Goal: Information Seeking & Learning: Compare options

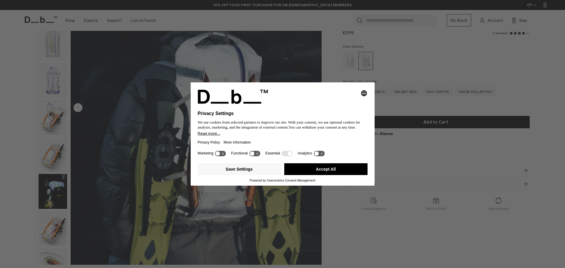
scroll to position [125, 0]
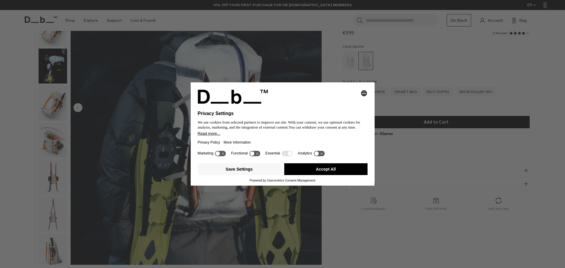
drag, startPoint x: 313, startPoint y: 169, endPoint x: 301, endPoint y: 168, distance: 12.4
click at [312, 169] on button "Accept All" at bounding box center [325, 169] width 83 height 12
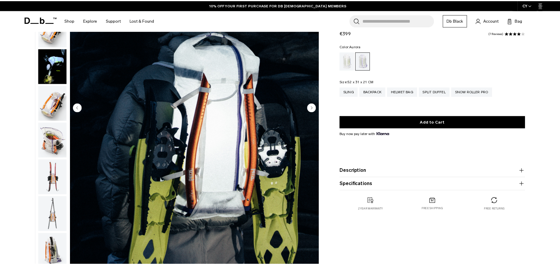
scroll to position [0, 0]
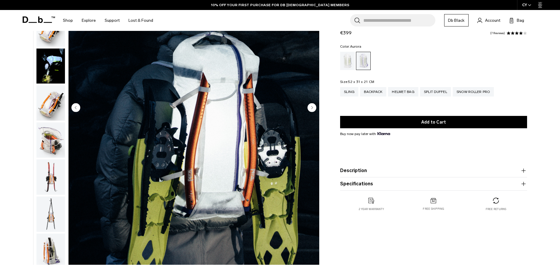
click at [56, 106] on img "button" at bounding box center [50, 102] width 29 height 35
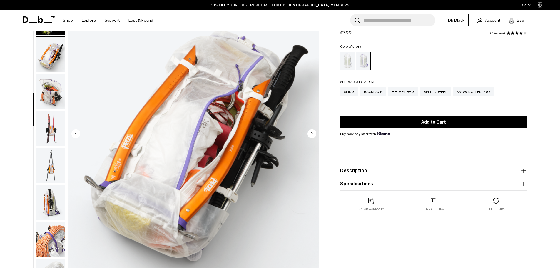
scroll to position [29, 0]
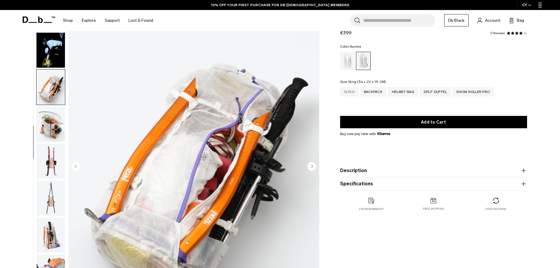
click at [355, 91] on div "Sling" at bounding box center [349, 91] width 18 height 9
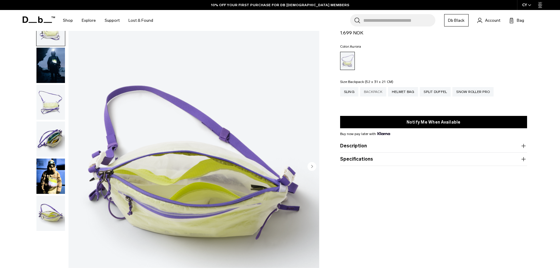
click at [374, 91] on div "Backpack" at bounding box center [373, 91] width 26 height 9
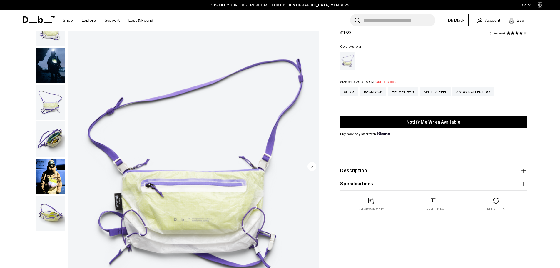
click at [408, 83] on fieldset "Size: 34 x 20 x 15 CM Out of stock Sling Backpack Helmet Bag Split Duffel Snow …" at bounding box center [433, 92] width 187 height 25
click at [408, 90] on div "Helmet Bag" at bounding box center [403, 91] width 30 height 9
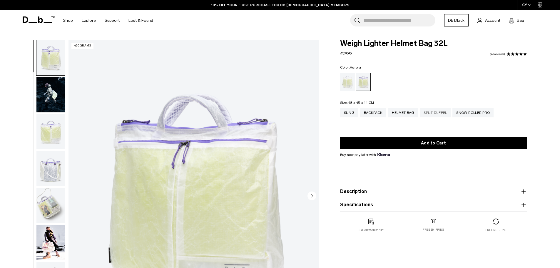
click at [442, 109] on div "Split Duffel" at bounding box center [435, 112] width 31 height 9
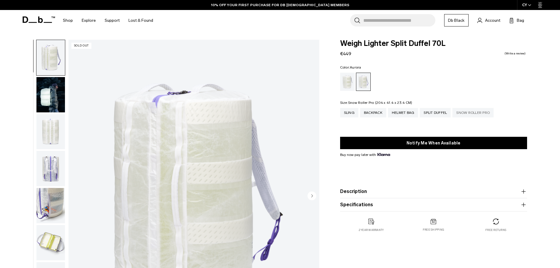
click at [480, 113] on div "Snow Roller Pro" at bounding box center [473, 112] width 41 height 9
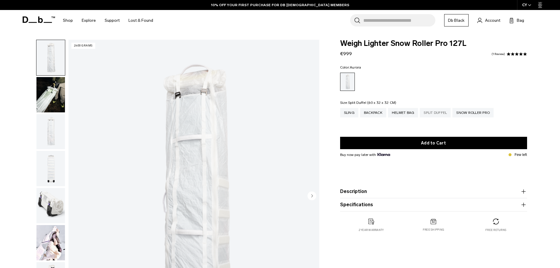
click at [438, 114] on div "Split Duffel" at bounding box center [435, 112] width 31 height 9
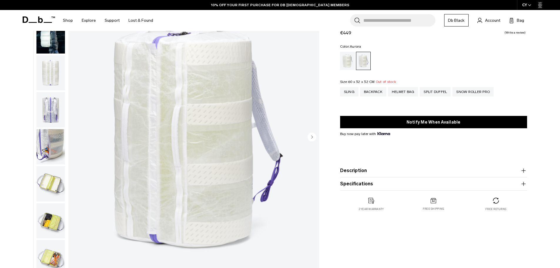
click at [49, 174] on img "button" at bounding box center [50, 183] width 29 height 35
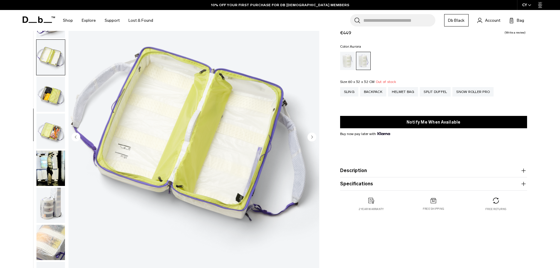
scroll to position [129, 0]
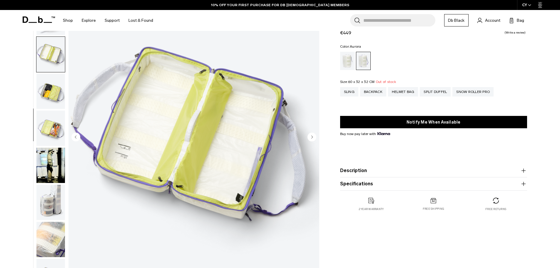
click at [58, 164] on img "button" at bounding box center [50, 165] width 29 height 35
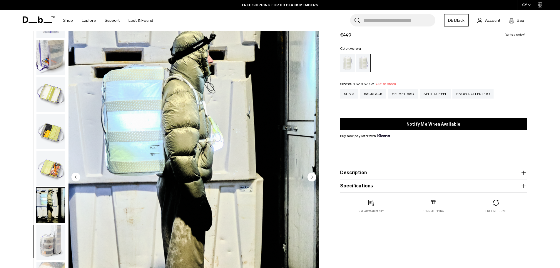
scroll to position [29, 0]
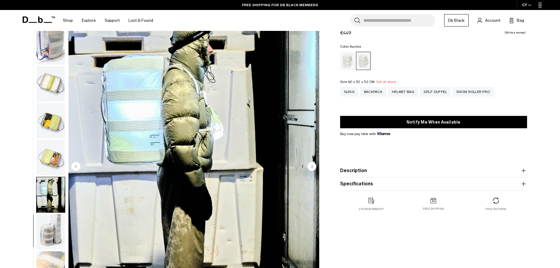
click at [52, 155] on img "button" at bounding box center [50, 157] width 29 height 35
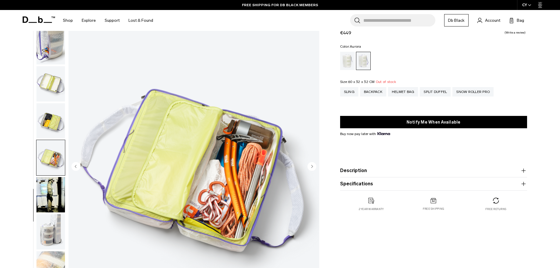
click at [53, 225] on img "button" at bounding box center [50, 231] width 29 height 35
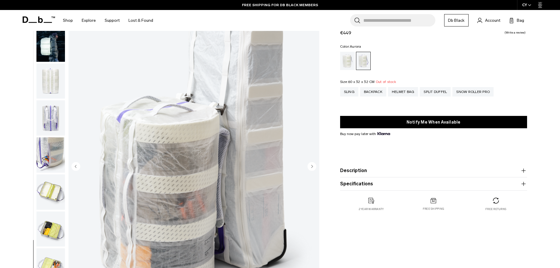
scroll to position [0, 0]
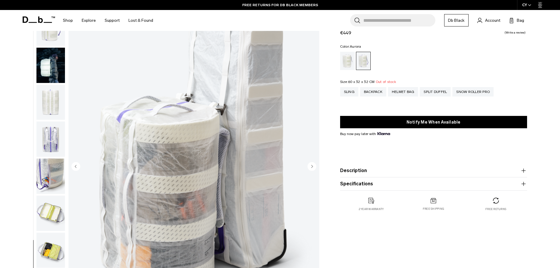
click at [49, 78] on img "button" at bounding box center [50, 65] width 29 height 35
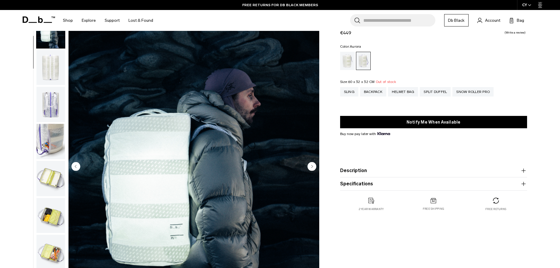
scroll to position [37, 0]
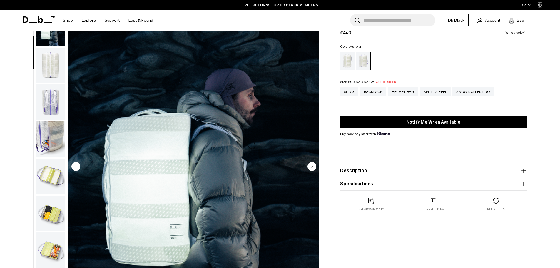
click at [310, 170] on circle "Next slide" at bounding box center [312, 166] width 9 height 9
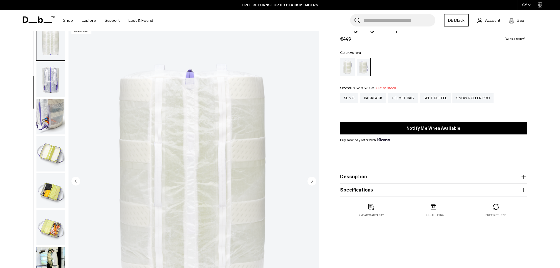
scroll to position [0, 0]
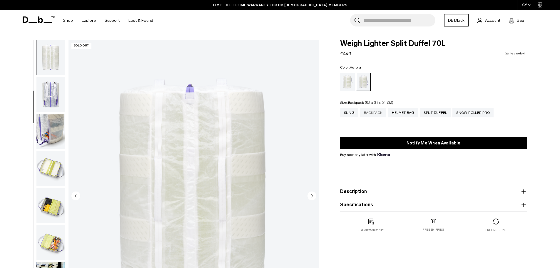
click at [367, 115] on div "Backpack" at bounding box center [373, 112] width 26 height 9
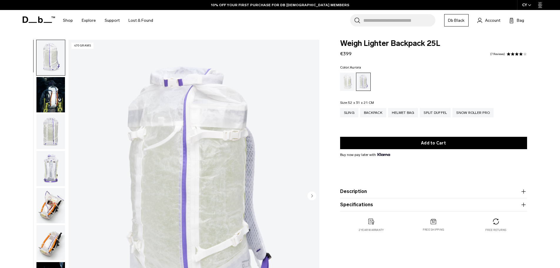
click at [54, 138] on img "button" at bounding box center [50, 131] width 29 height 35
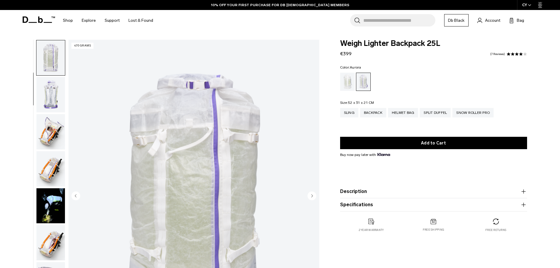
scroll to position [74, 0]
click at [55, 122] on img "button" at bounding box center [50, 131] width 29 height 35
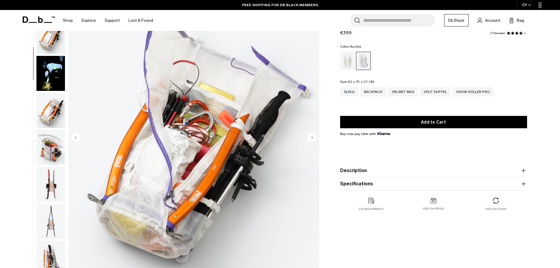
scroll to position [59, 0]
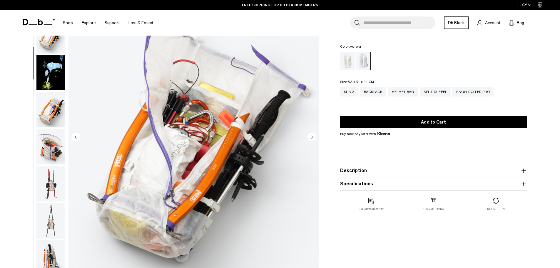
click at [53, 111] on img "button" at bounding box center [50, 109] width 29 height 35
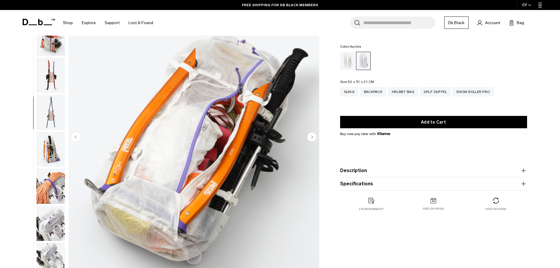
scroll to position [259, 0]
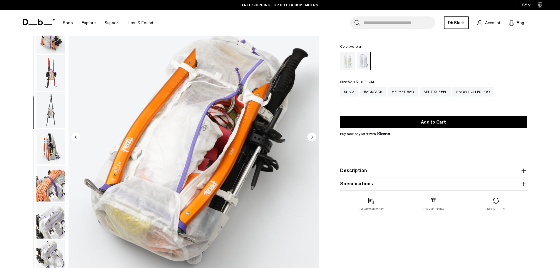
click at [53, 85] on img "button" at bounding box center [50, 72] width 29 height 35
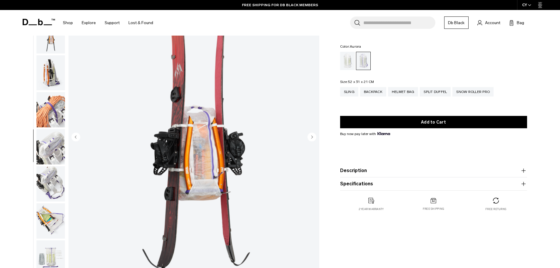
scroll to position [29, 0]
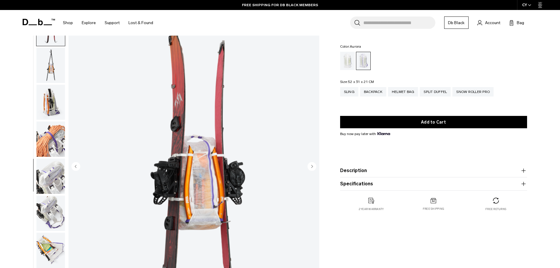
click at [44, 134] on img "button" at bounding box center [50, 138] width 29 height 35
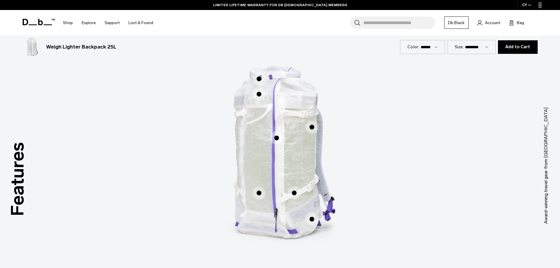
scroll to position [353, 0]
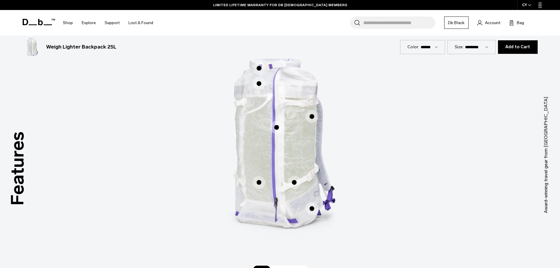
click at [274, 129] on span "1 / 3" at bounding box center [276, 127] width 13 height 13
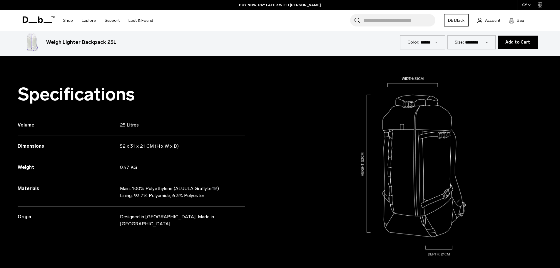
scroll to position [37, 0]
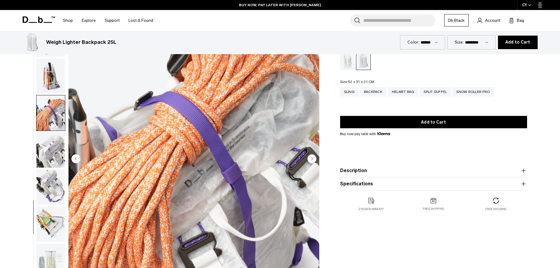
drag, startPoint x: 275, startPoint y: 186, endPoint x: 265, endPoint y: 82, distance: 104.3
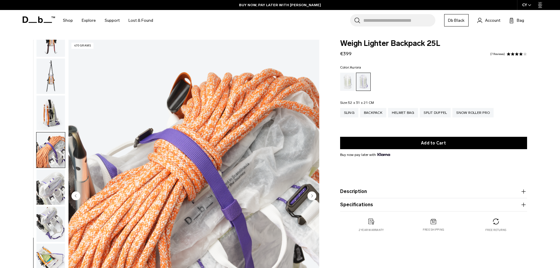
click at [42, 185] on img "button" at bounding box center [50, 186] width 29 height 35
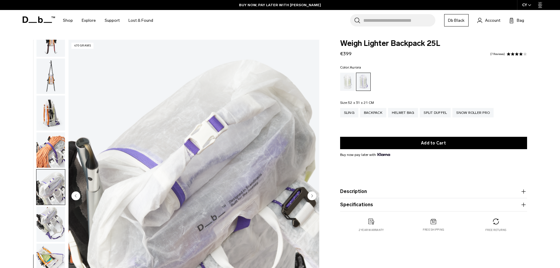
click at [49, 223] on img "button" at bounding box center [50, 224] width 29 height 35
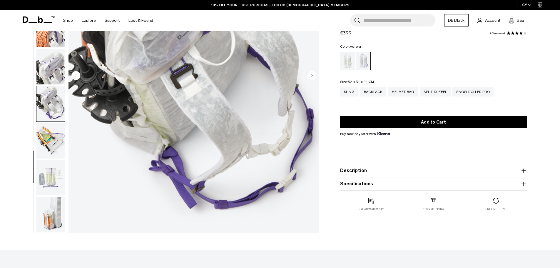
scroll to position [147, 0]
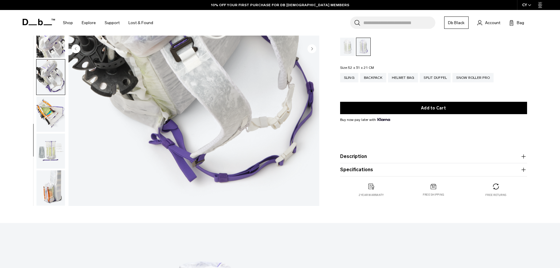
click at [53, 154] on img "button" at bounding box center [50, 151] width 29 height 35
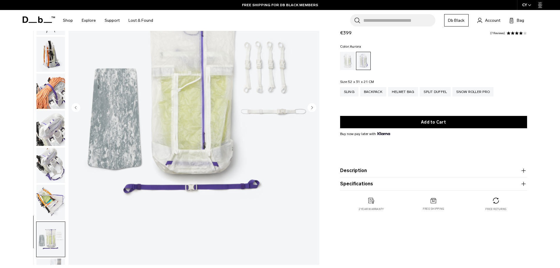
scroll to position [59, 0]
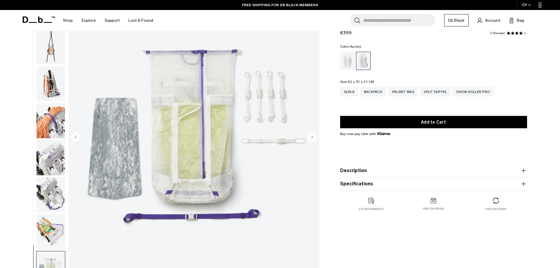
click at [313, 138] on circle "Next slide" at bounding box center [312, 136] width 9 height 9
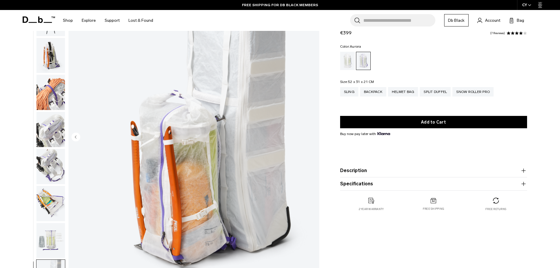
scroll to position [352, 0]
click at [349, 59] on div "Diffusion" at bounding box center [347, 61] width 15 height 18
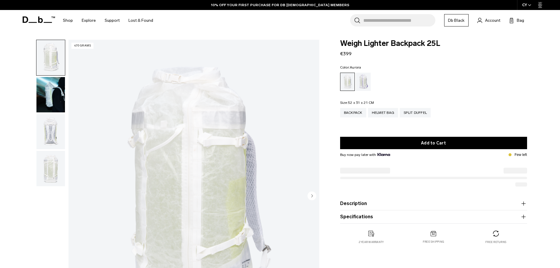
drag, startPoint x: 0, startPoint y: 0, endPoint x: 361, endPoint y: 85, distance: 370.7
click at [361, 85] on div "Aurora" at bounding box center [363, 82] width 15 height 18
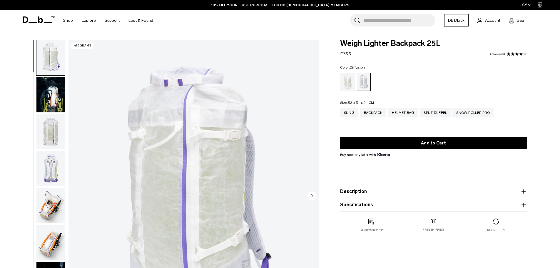
click at [344, 77] on div "Diffusion" at bounding box center [347, 82] width 15 height 18
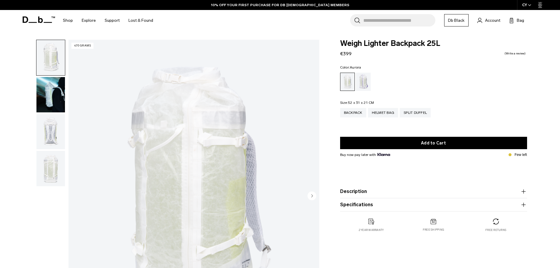
drag, startPoint x: 0, startPoint y: 0, endPoint x: 364, endPoint y: 77, distance: 372.3
click at [364, 77] on div "Aurora" at bounding box center [363, 82] width 15 height 18
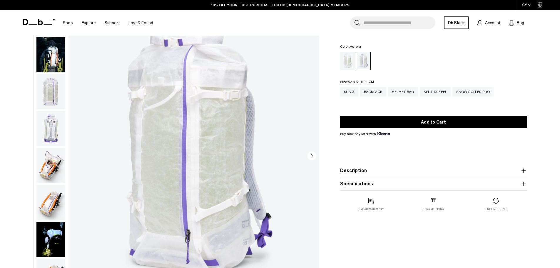
scroll to position [29, 0]
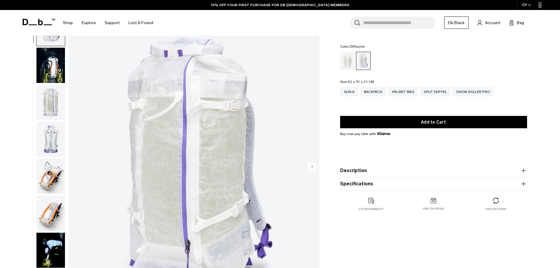
click at [352, 61] on div "Diffusion" at bounding box center [347, 61] width 15 height 18
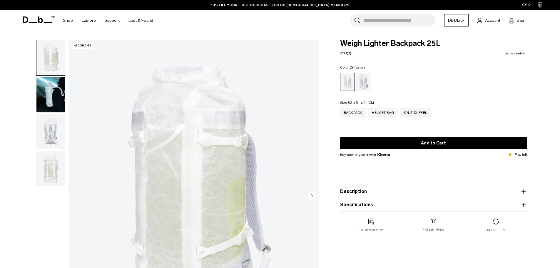
click at [44, 164] on img "button" at bounding box center [50, 168] width 29 height 35
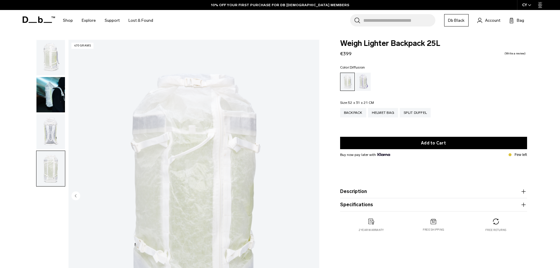
click at [51, 136] on img "button" at bounding box center [50, 131] width 29 height 35
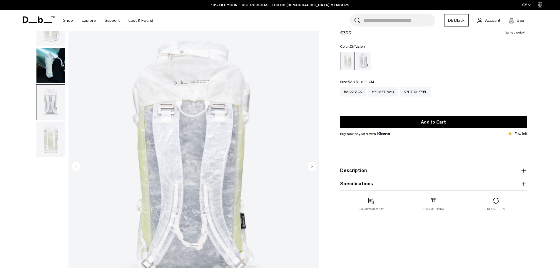
click at [54, 67] on img "button" at bounding box center [50, 65] width 29 height 35
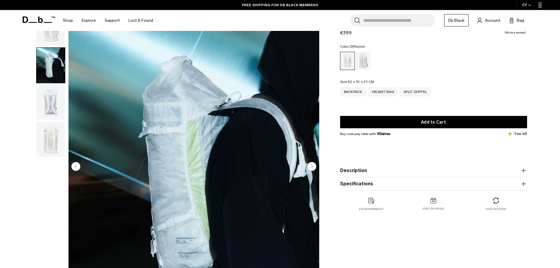
click at [55, 106] on img "button" at bounding box center [50, 102] width 29 height 35
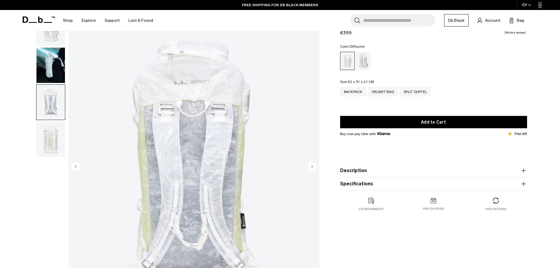
click at [47, 133] on img "button" at bounding box center [50, 138] width 29 height 35
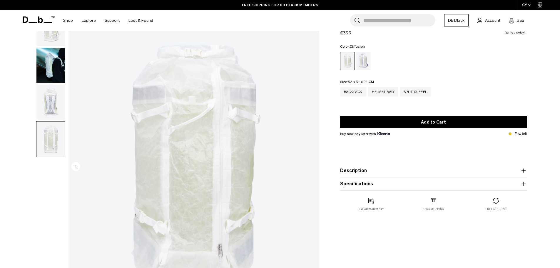
click at [50, 71] on img "button" at bounding box center [50, 65] width 29 height 35
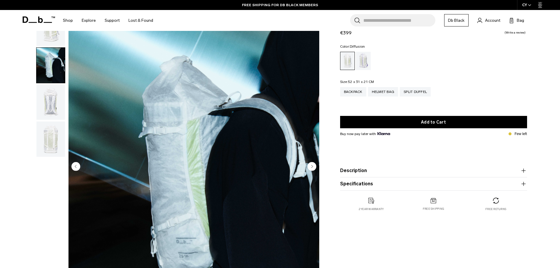
click at [54, 39] on img "button" at bounding box center [50, 28] width 29 height 35
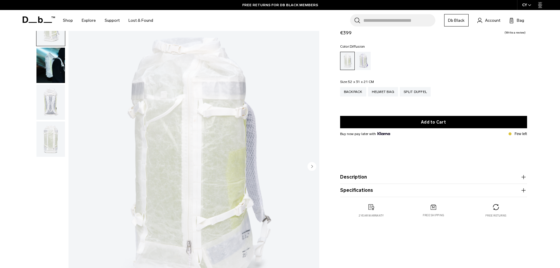
click at [463, 80] on fieldset "Size: 52 x 31 x 21 CM Out of stock Backpack Helmet Bag Split Duffel" at bounding box center [433, 92] width 187 height 25
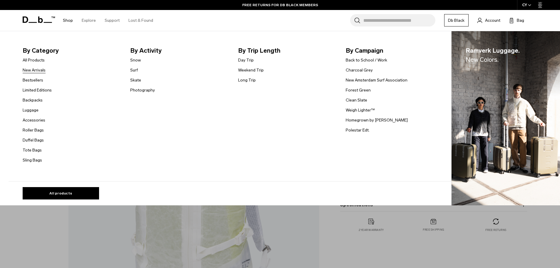
click at [37, 71] on link "New Arrivals" at bounding box center [34, 70] width 23 height 6
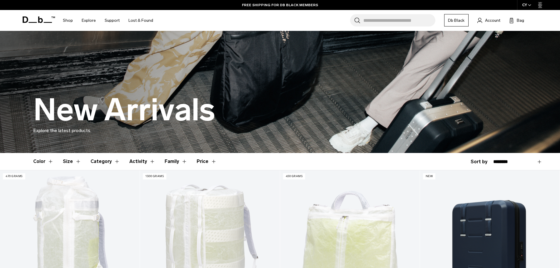
scroll to position [29, 0]
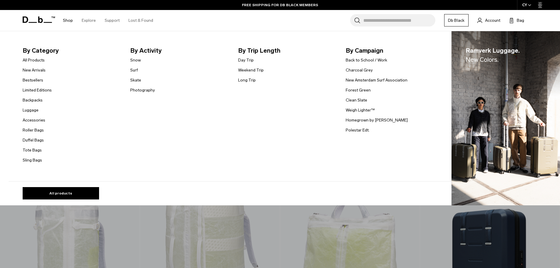
click at [31, 87] on li "Limited Editions" at bounding box center [37, 89] width 29 height 7
click at [31, 88] on link "Limited Editions" at bounding box center [37, 90] width 29 height 6
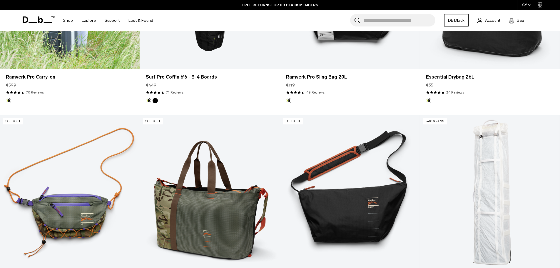
scroll to position [235, 0]
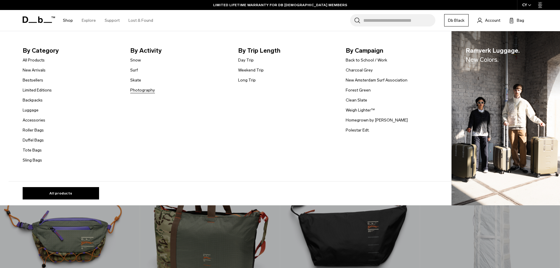
click at [148, 92] on link "Photography" at bounding box center [142, 90] width 25 height 6
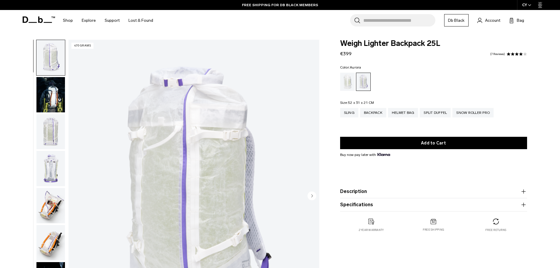
click at [377, 192] on button "Description" at bounding box center [433, 191] width 187 height 7
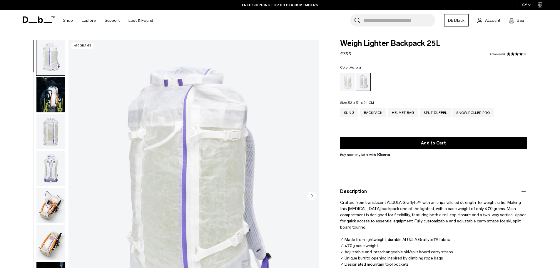
scroll to position [59, 0]
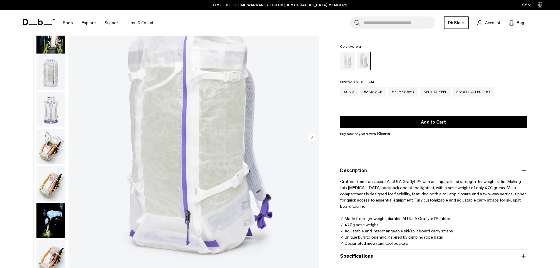
click at [48, 183] on img "button" at bounding box center [50, 183] width 29 height 35
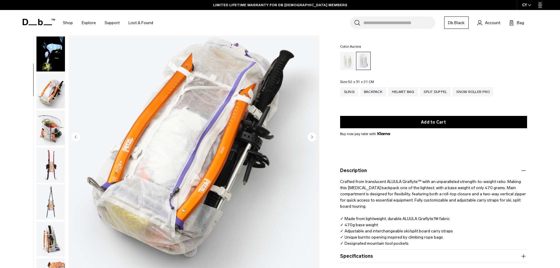
scroll to position [185, 0]
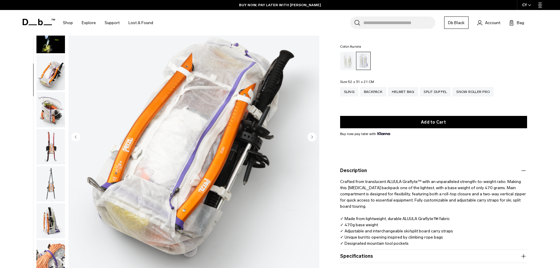
click at [49, 71] on img "button" at bounding box center [50, 72] width 29 height 35
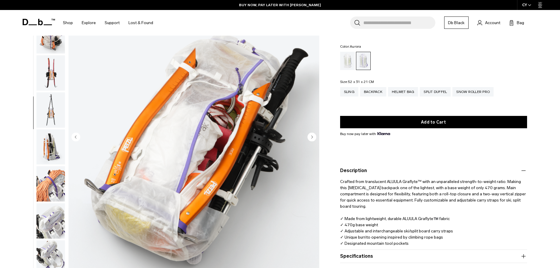
click at [49, 72] on img "button" at bounding box center [50, 72] width 29 height 35
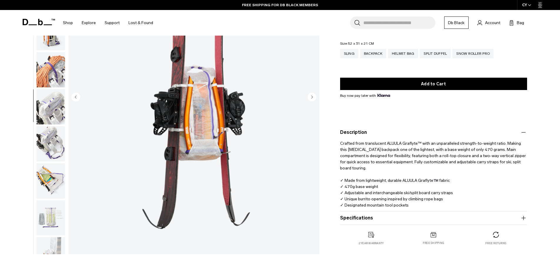
scroll to position [88, 0]
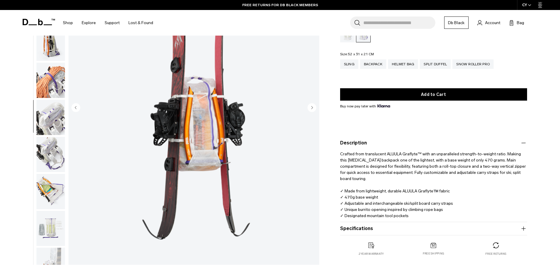
click at [313, 110] on circle "Next slide" at bounding box center [312, 107] width 9 height 9
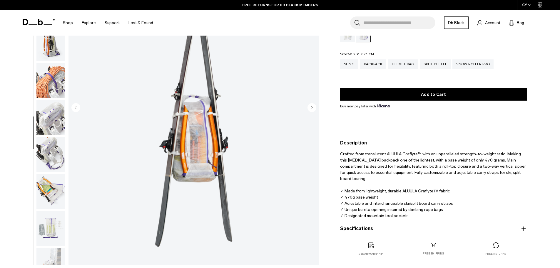
scroll to position [352, 0]
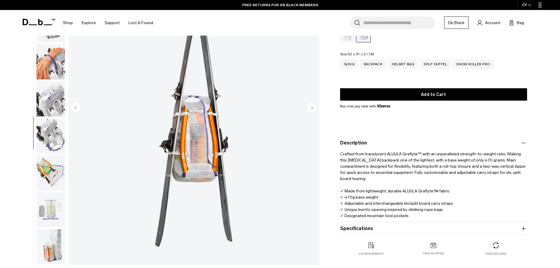
click at [313, 110] on circle "Next slide" at bounding box center [312, 107] width 9 height 9
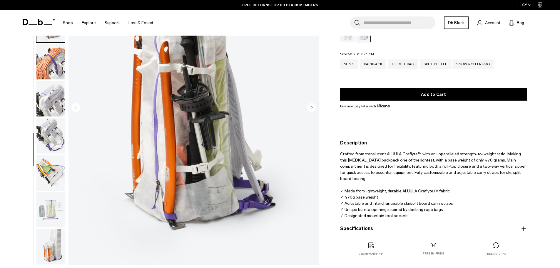
click at [313, 110] on circle "Next slide" at bounding box center [312, 107] width 9 height 9
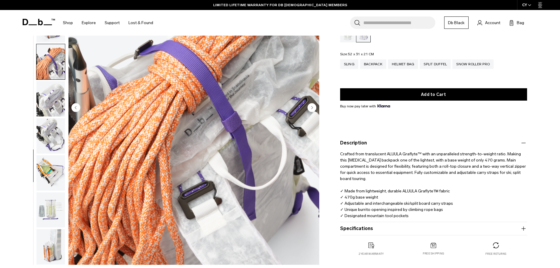
click at [313, 110] on circle "Next slide" at bounding box center [312, 107] width 9 height 9
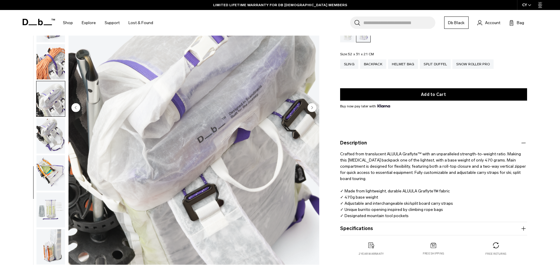
click at [313, 110] on circle "Next slide" at bounding box center [312, 107] width 9 height 9
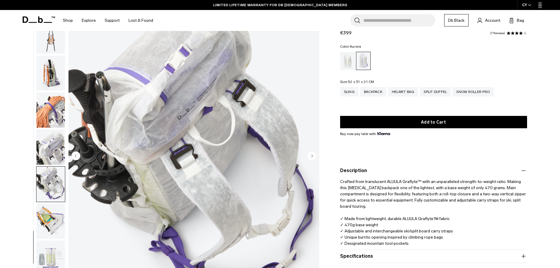
scroll to position [29, 0]
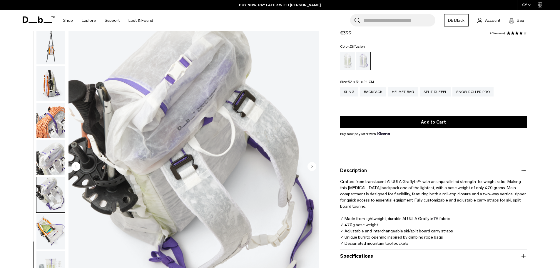
click at [345, 63] on div "Diffusion" at bounding box center [347, 61] width 15 height 18
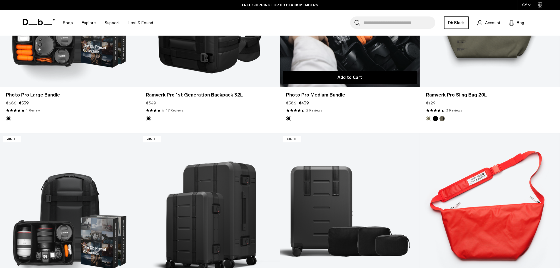
scroll to position [971, 0]
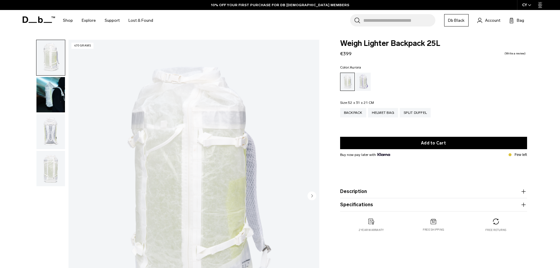
click at [362, 84] on div "Aurora" at bounding box center [363, 82] width 15 height 18
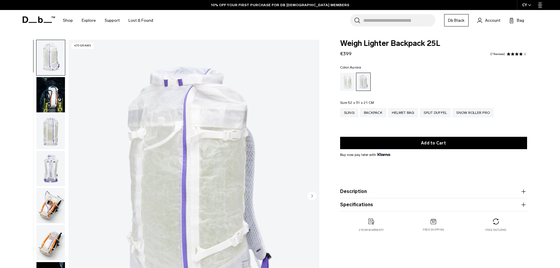
click at [54, 83] on img "button" at bounding box center [50, 94] width 29 height 35
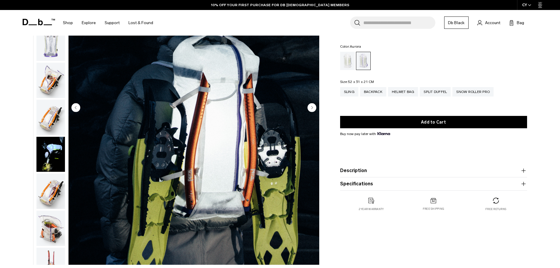
scroll to position [59, 0]
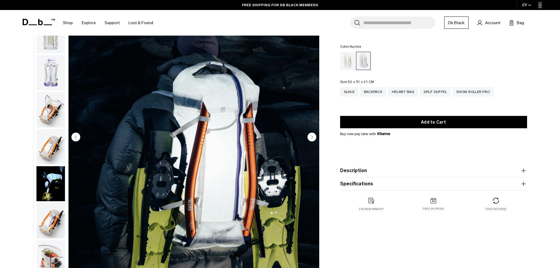
click at [352, 181] on button "Specifications" at bounding box center [433, 183] width 187 height 7
click at [378, 171] on button "Description" at bounding box center [433, 170] width 187 height 7
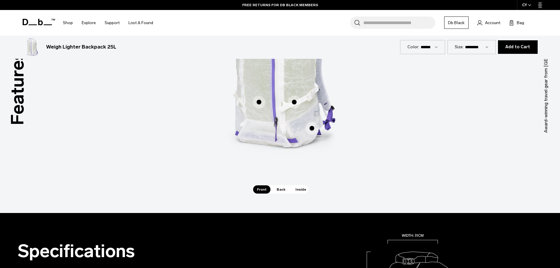
scroll to position [382, 0]
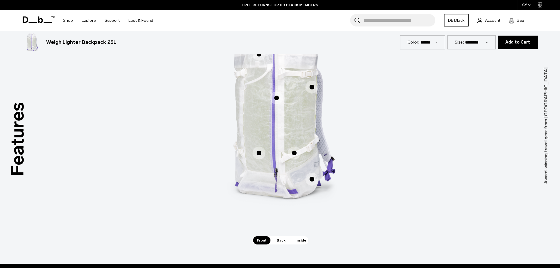
click at [299, 243] on span "Inside" at bounding box center [301, 240] width 19 height 8
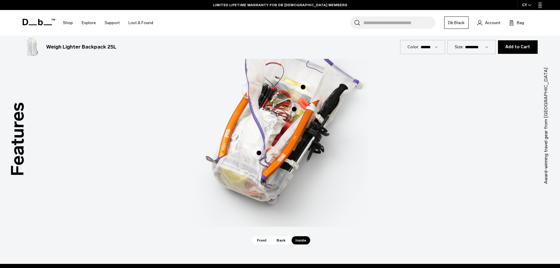
click at [269, 237] on span "Front" at bounding box center [261, 240] width 17 height 8
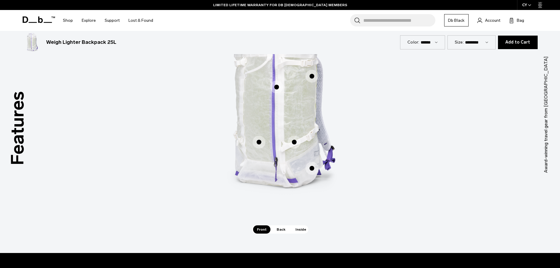
scroll to position [412, 0]
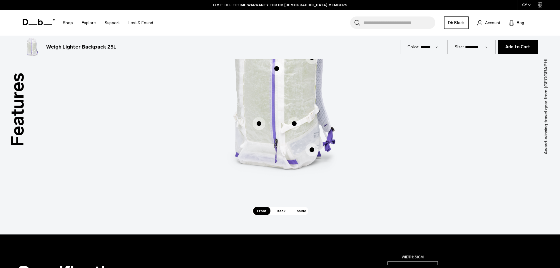
click at [300, 217] on div "Features Tap a hotspot to learn more Award-winning travel gear from [GEOGRAPHIC…" at bounding box center [280, 96] width 560 height 276
click at [300, 210] on span "Inside" at bounding box center [301, 211] width 19 height 8
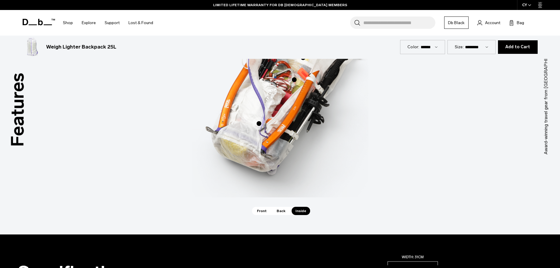
click at [284, 209] on span "Back" at bounding box center [281, 211] width 16 height 8
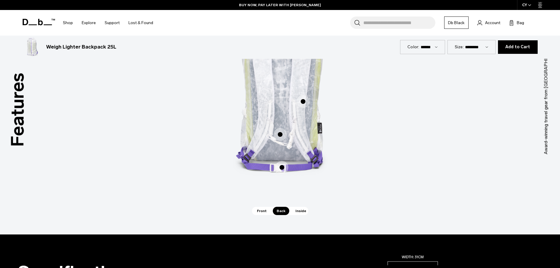
scroll to position [353, 0]
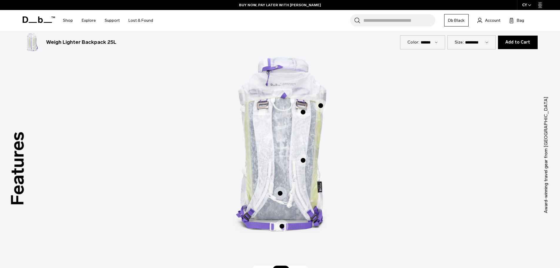
click at [304, 159] on span "2 / 3" at bounding box center [303, 160] width 13 height 13
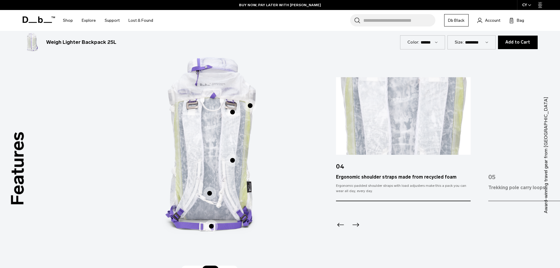
click at [359, 168] on div "04" at bounding box center [403, 164] width 135 height 19
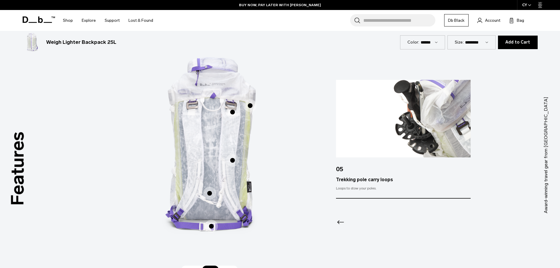
click at [371, 174] on div "05" at bounding box center [403, 166] width 135 height 19
click at [302, 174] on div "Features Tap a hotspot to learn more Award-winning travel gear from [GEOGRAPHIC…" at bounding box center [280, 155] width 560 height 276
click at [211, 196] on span "2 / 3" at bounding box center [209, 193] width 13 height 13
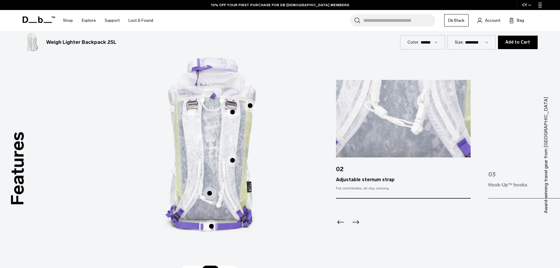
click at [211, 228] on span "2 / 3" at bounding box center [211, 226] width 13 height 13
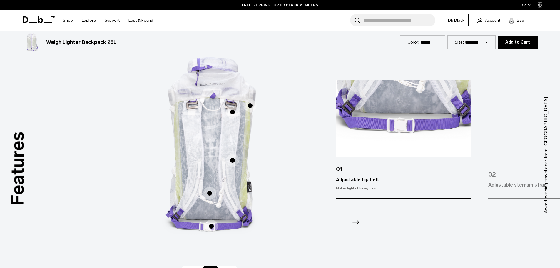
click at [236, 110] on span "2 / 3" at bounding box center [232, 112] width 13 height 13
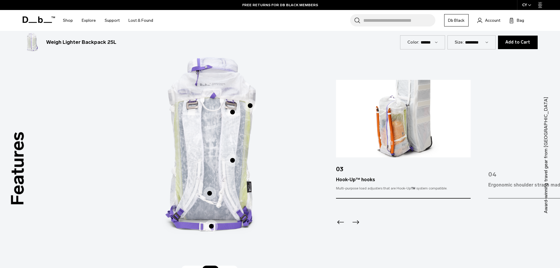
click at [250, 103] on span "2 / 3" at bounding box center [250, 105] width 13 height 13
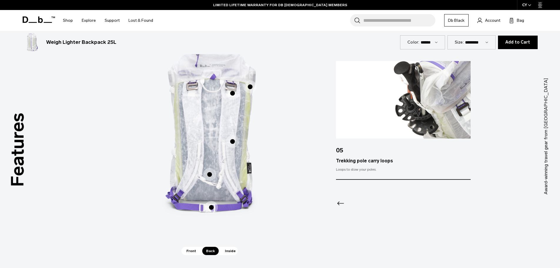
scroll to position [382, 0]
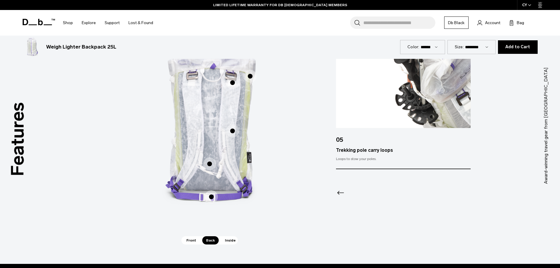
click at [194, 239] on span "Front" at bounding box center [191, 240] width 17 height 8
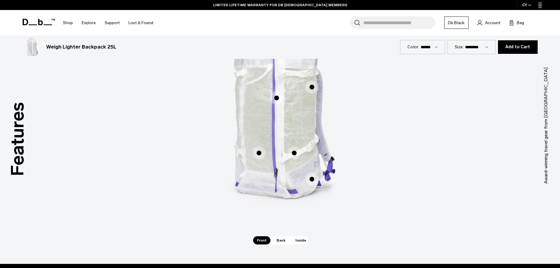
click at [258, 154] on span "1 / 3" at bounding box center [259, 152] width 13 height 13
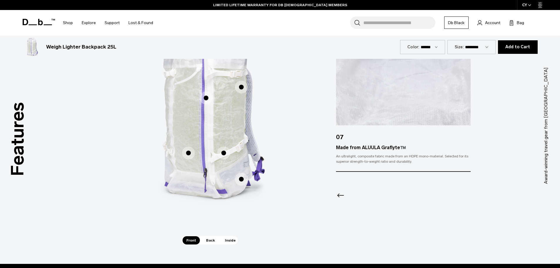
scroll to position [353, 0]
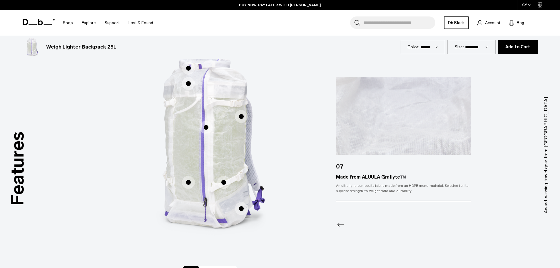
click at [210, 129] on span "1 / 3" at bounding box center [206, 127] width 13 height 13
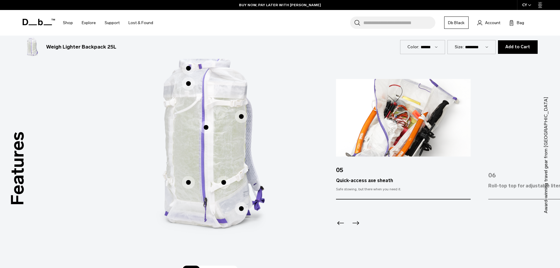
click at [243, 117] on span "1 / 3" at bounding box center [241, 116] width 13 height 13
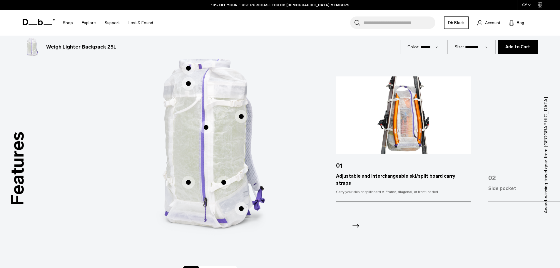
click at [191, 66] on span "1 / 3" at bounding box center [188, 68] width 13 height 13
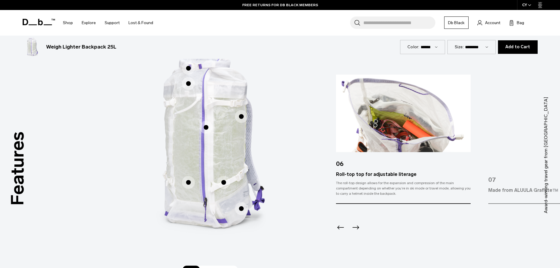
click at [191, 86] on span "1 / 3" at bounding box center [188, 83] width 13 height 13
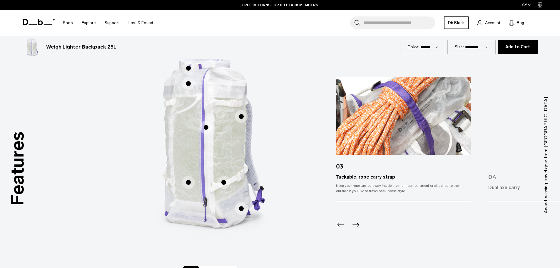
drag, startPoint x: 129, startPoint y: 46, endPoint x: 44, endPoint y: 53, distance: 85.3
click at [44, 53] on div "Weigh Lighter Backpack 25L €399" at bounding box center [212, 47] width 378 height 19
